Goal: Task Accomplishment & Management: Manage account settings

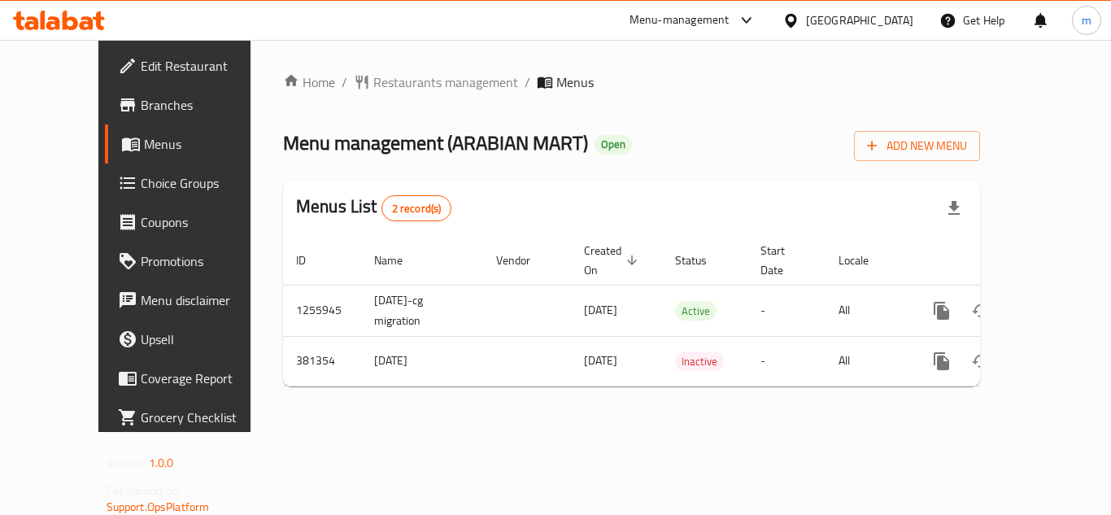
click at [799, 20] on icon at bounding box center [791, 20] width 17 height 17
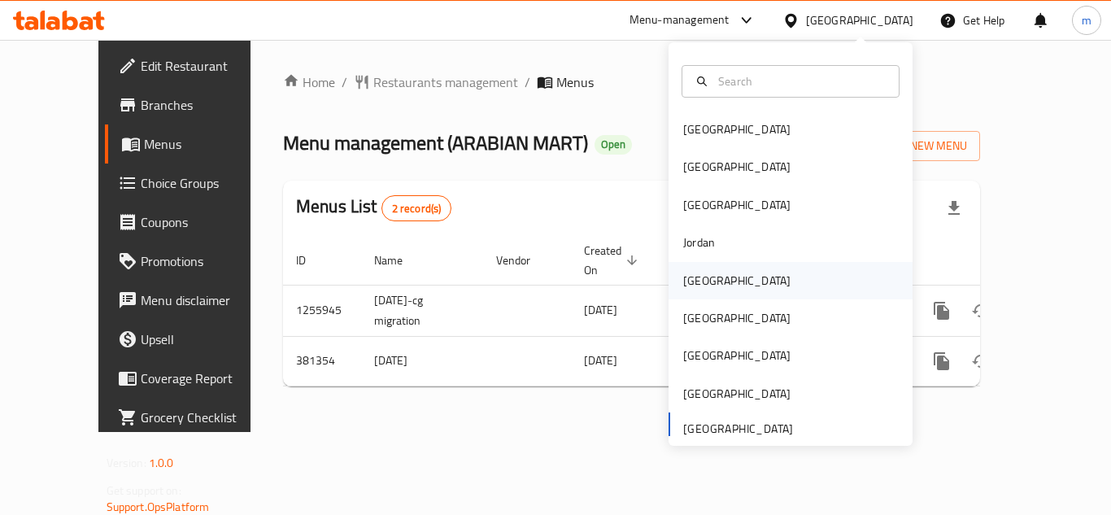
click at [712, 278] on div "[GEOGRAPHIC_DATA]" at bounding box center [736, 280] width 133 height 37
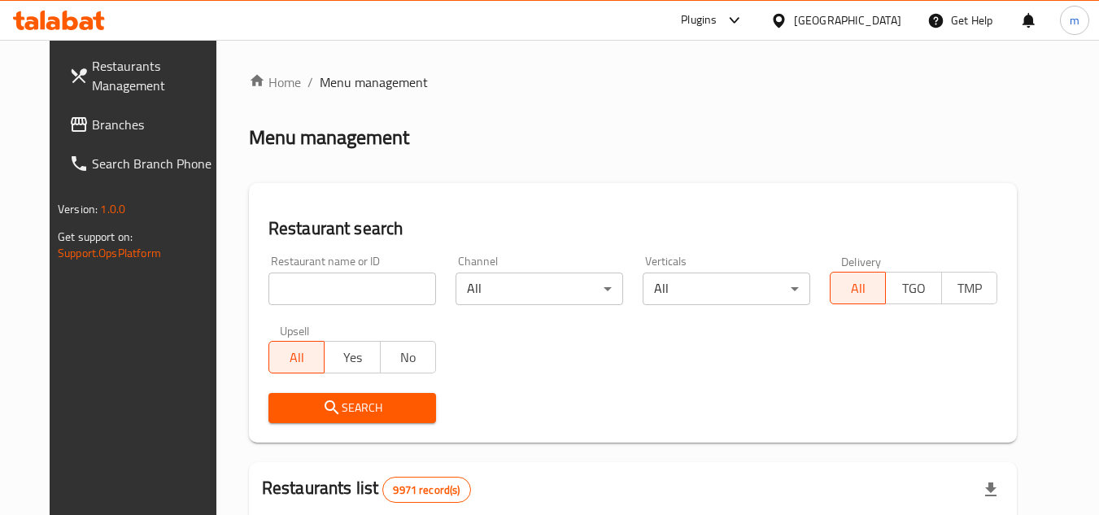
click at [92, 124] on span "Branches" at bounding box center [156, 125] width 129 height 20
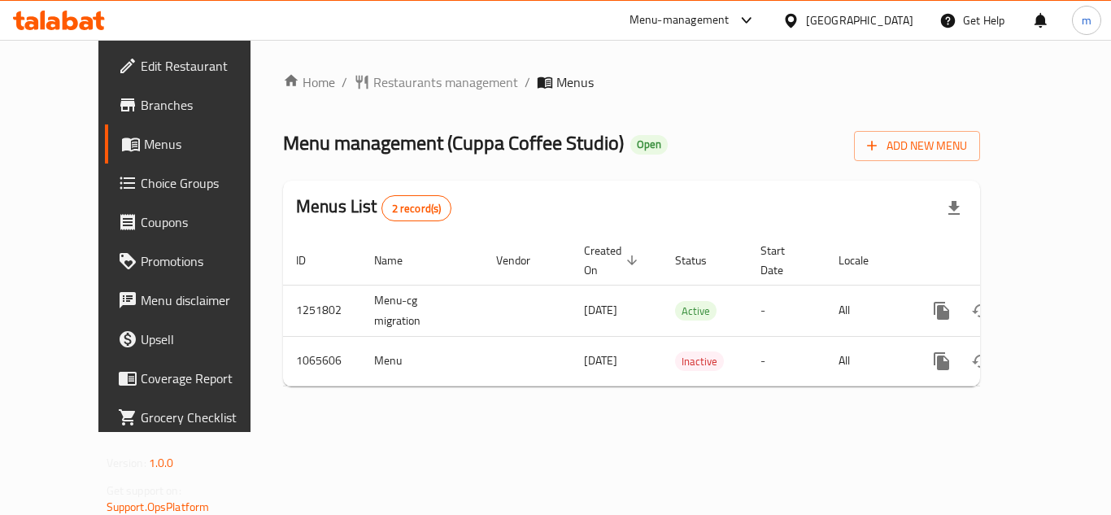
click at [141, 67] on span "Edit Restaurant" at bounding box center [206, 66] width 130 height 20
